Goal: Task Accomplishment & Management: Manage account settings

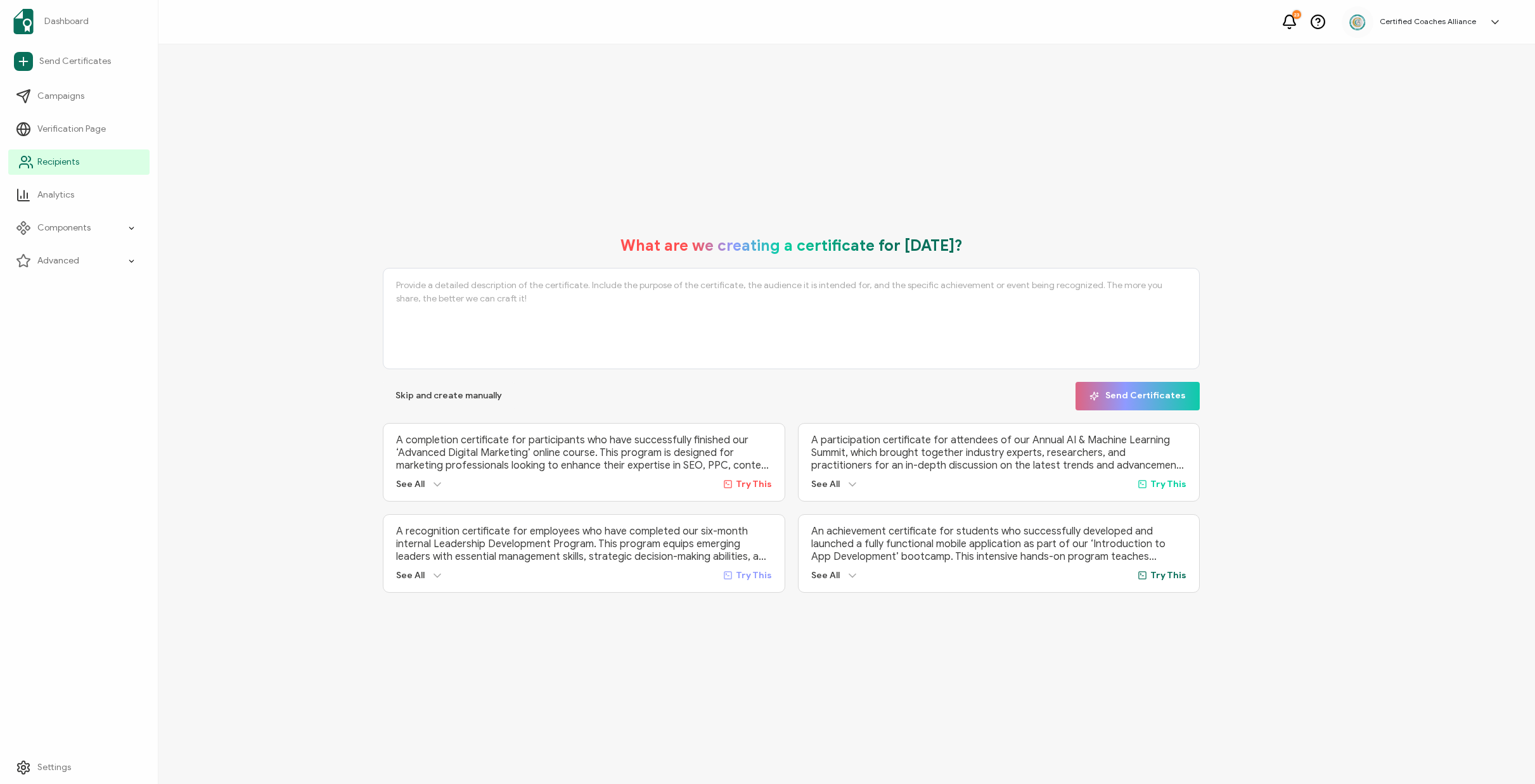
click at [58, 164] on span "Recipients" at bounding box center [59, 162] width 42 height 13
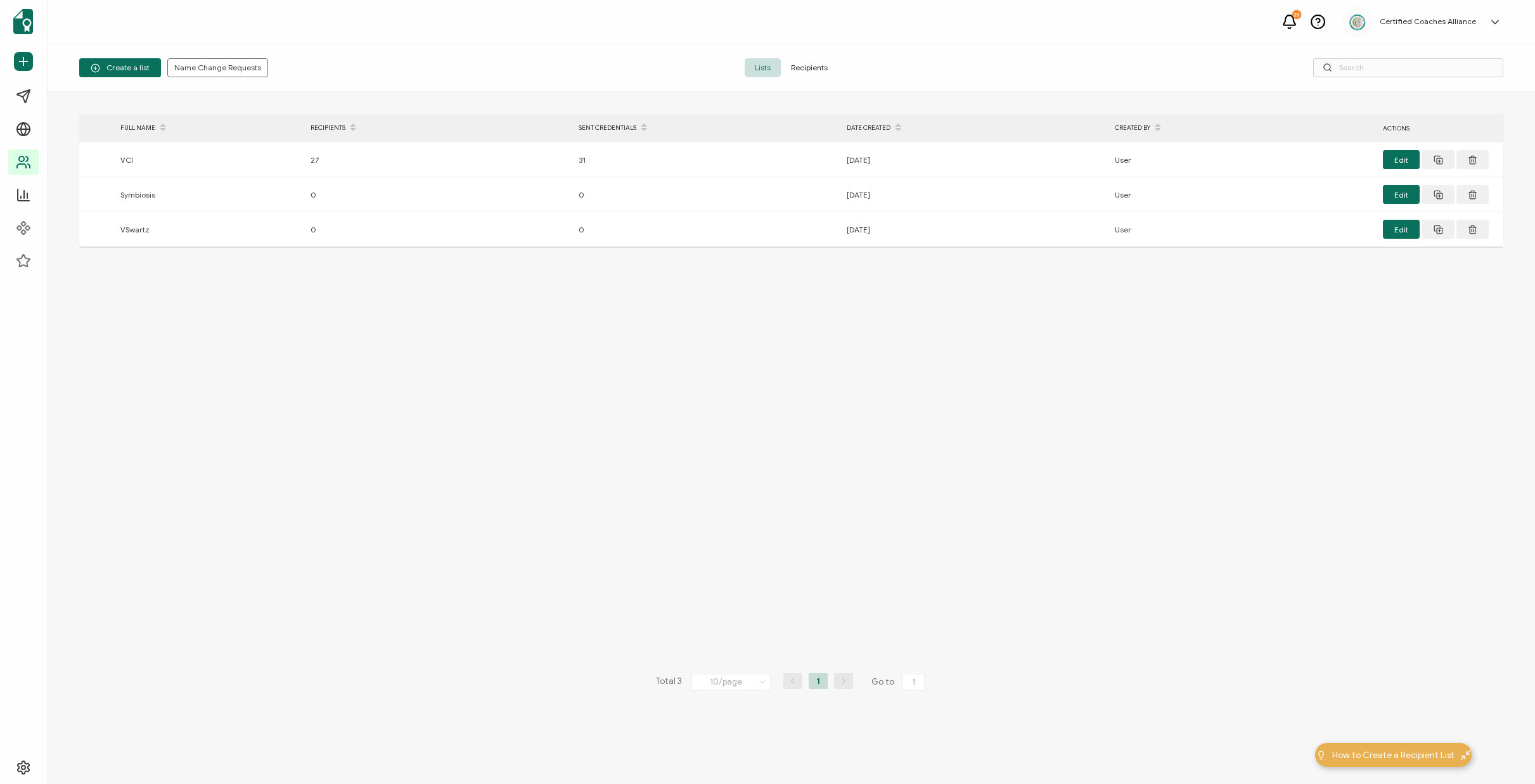
click at [812, 65] on span "Recipients" at bounding box center [809, 67] width 57 height 19
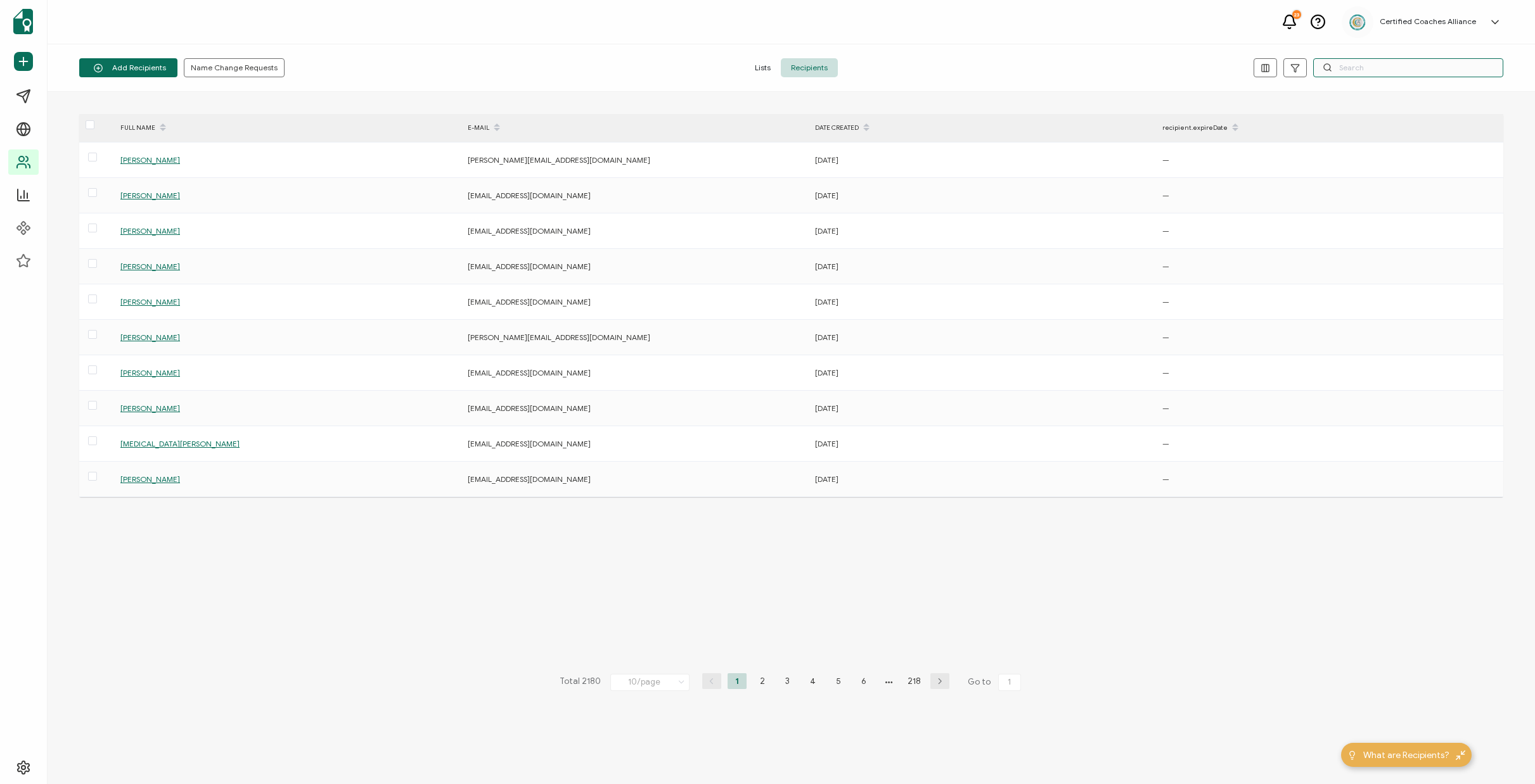
click at [1359, 72] on input "text" at bounding box center [1408, 67] width 190 height 19
paste input "[EMAIL_ADDRESS][DOMAIN_NAME]"
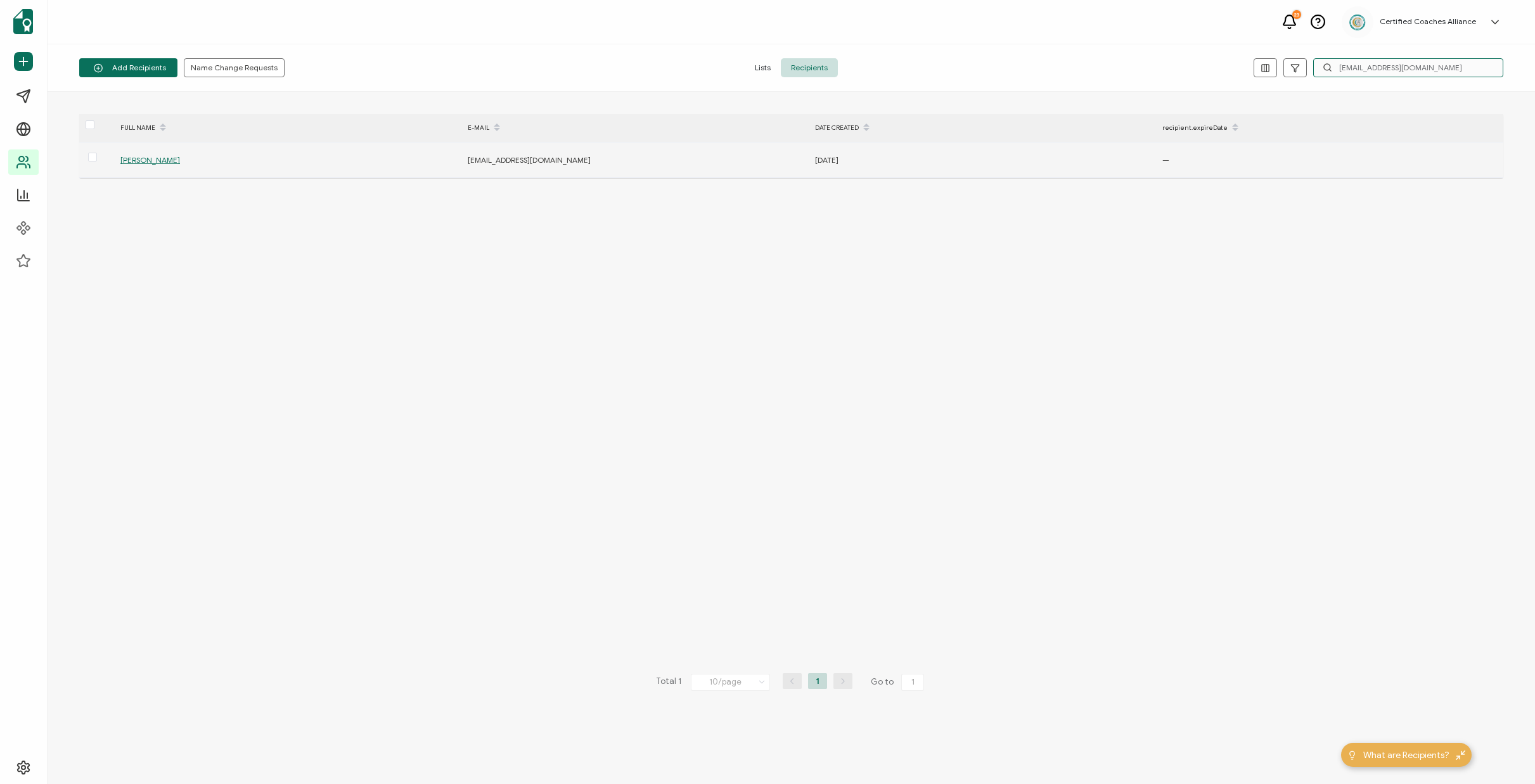
type input "[EMAIL_ADDRESS][DOMAIN_NAME]"
click at [153, 164] on span "[PERSON_NAME]" at bounding box center [149, 159] width 60 height 9
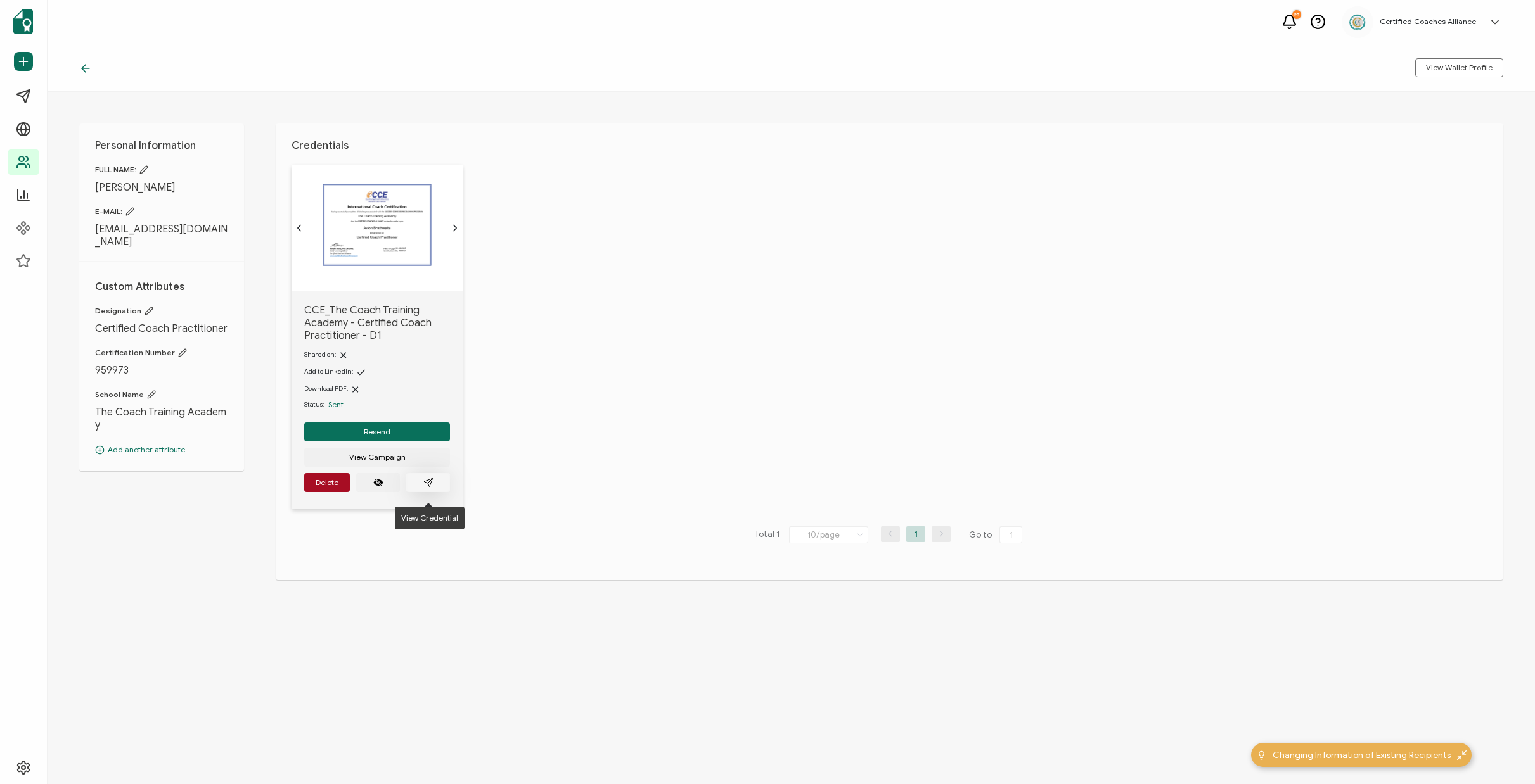
click at [432, 488] on icon "paper plane outline" at bounding box center [428, 483] width 10 height 10
click at [319, 487] on span "Delete" at bounding box center [327, 483] width 23 height 8
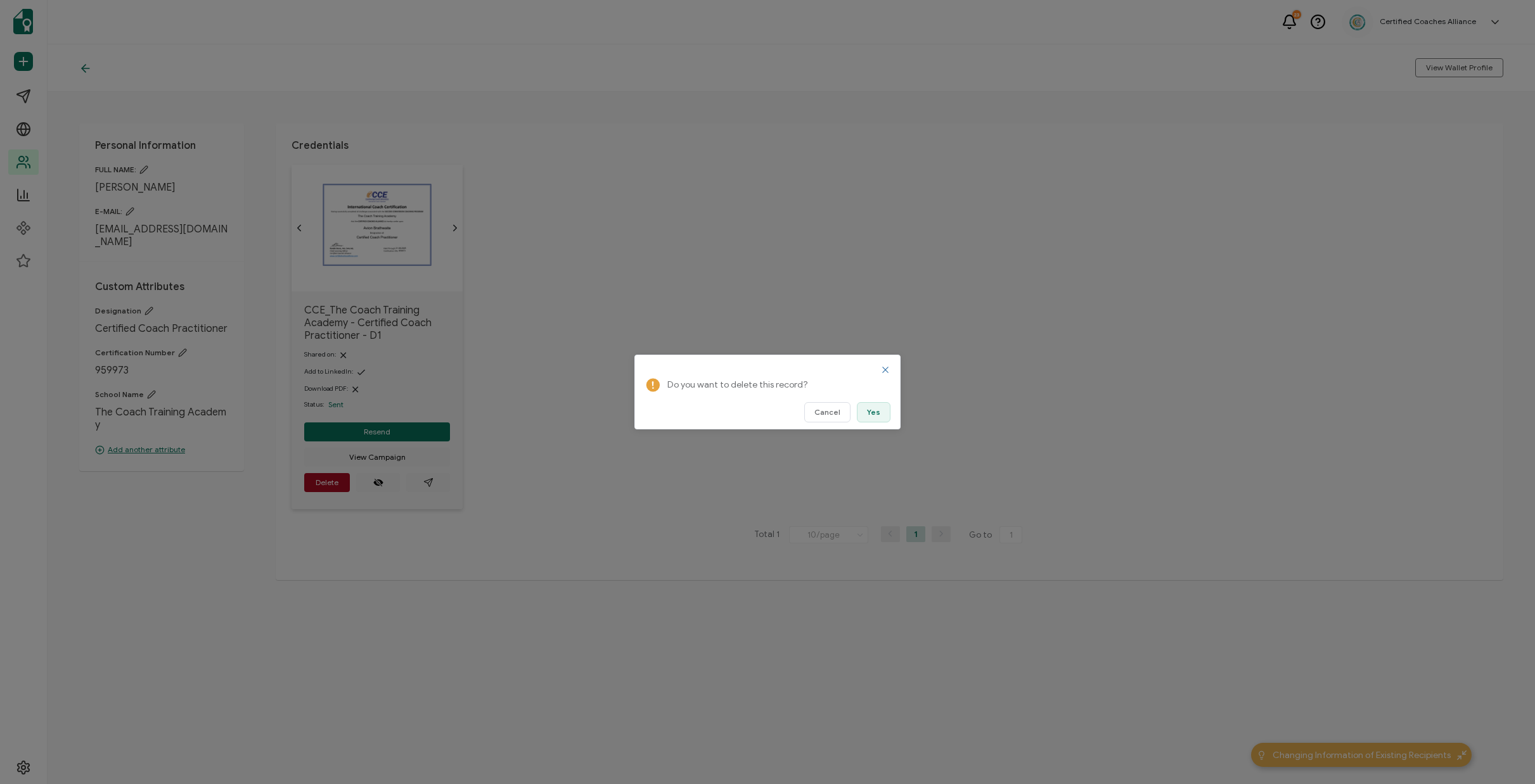
click at [867, 416] on button "Yes" at bounding box center [873, 412] width 34 height 20
